Goal: Information Seeking & Learning: Learn about a topic

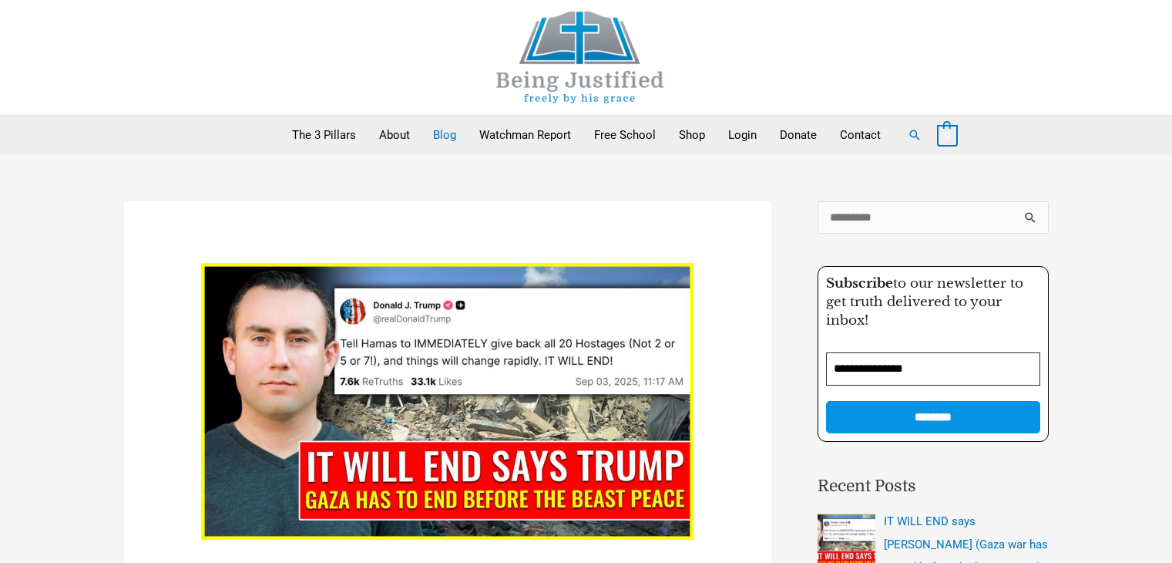
scroll to position [792, 0]
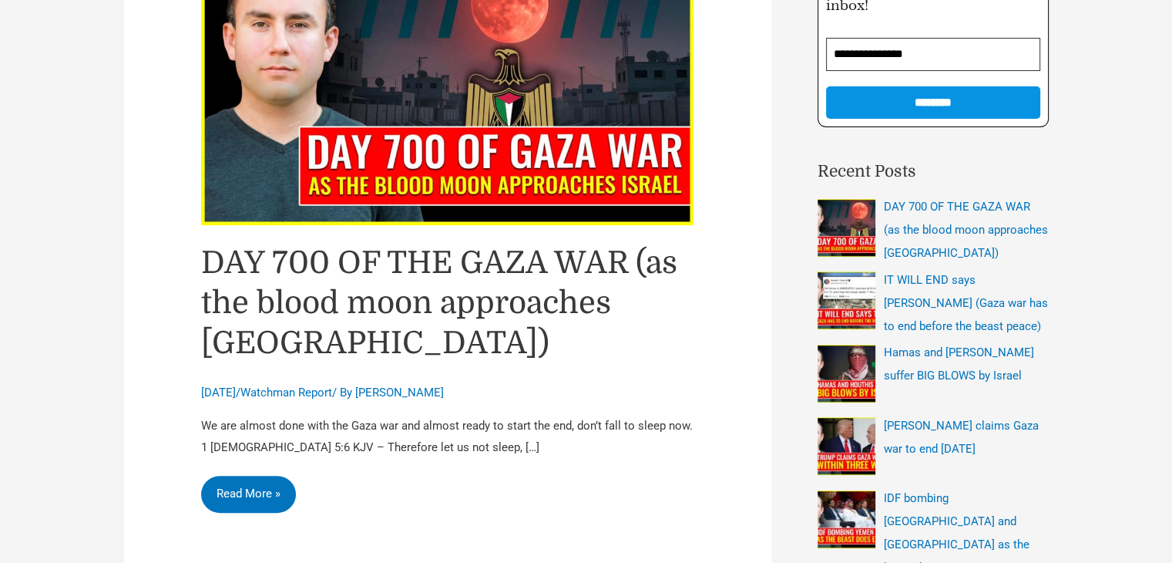
scroll to position [323, 0]
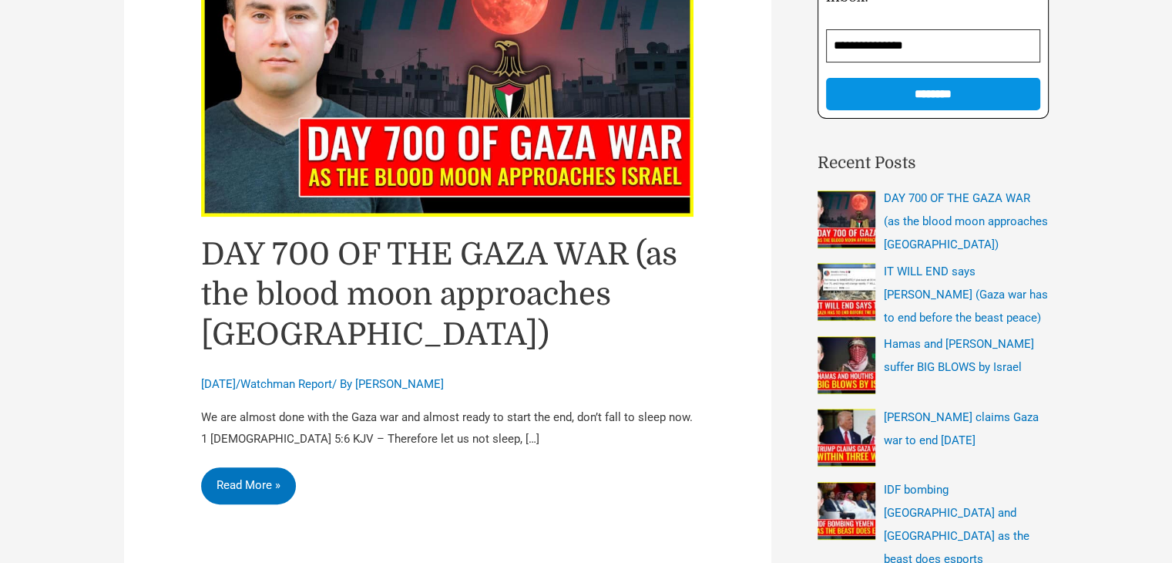
click at [453, 302] on link "DAY 700 OF THE GAZA WAR (as the blood moon approaches [GEOGRAPHIC_DATA])" at bounding box center [439, 295] width 476 height 116
